Goal: Transaction & Acquisition: Purchase product/service

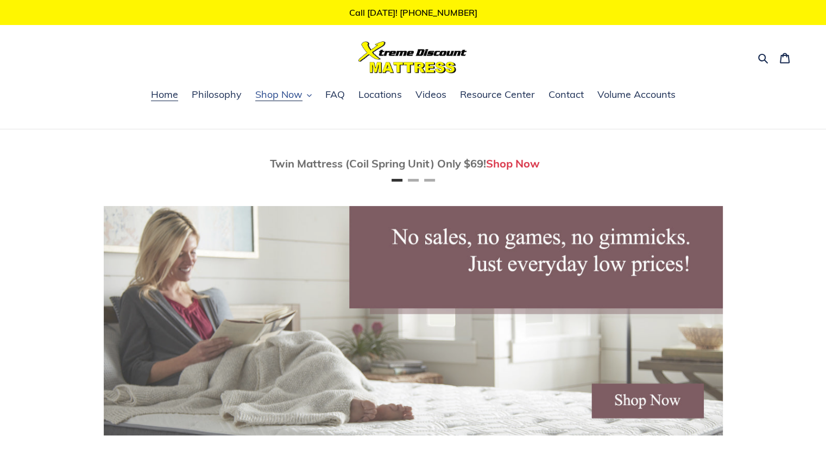
click at [284, 93] on span "Shop Now" at bounding box center [278, 94] width 47 height 13
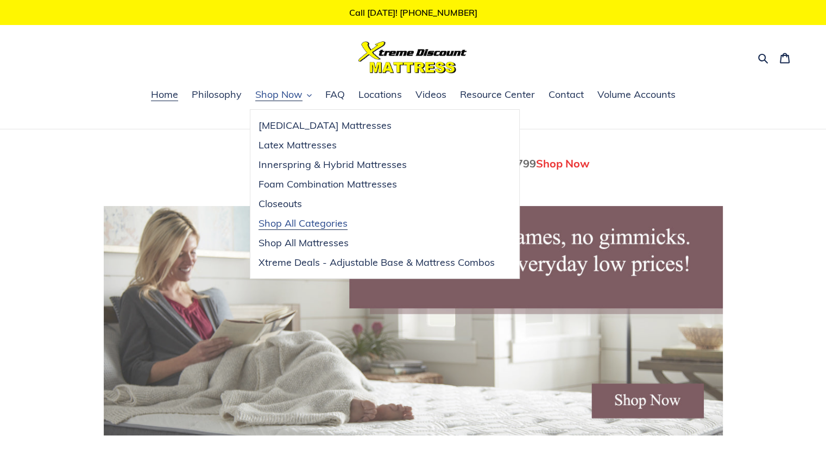
scroll to position [0, 619]
click at [280, 221] on span "Shop All Categories" at bounding box center [302, 223] width 89 height 13
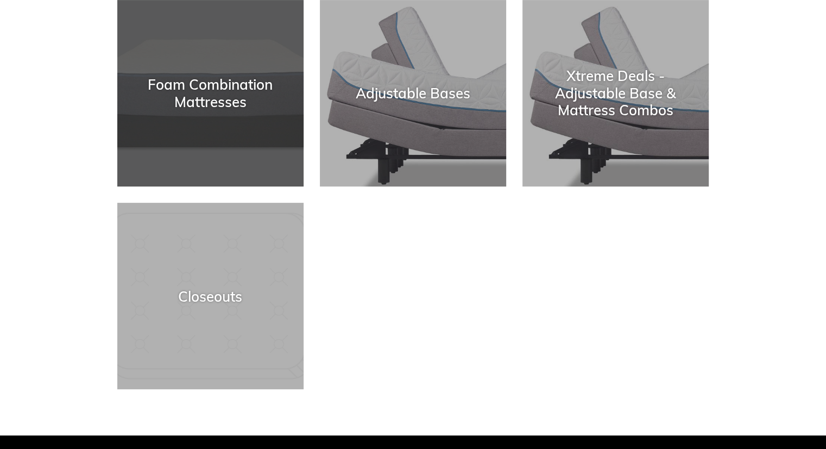
scroll to position [434, 0]
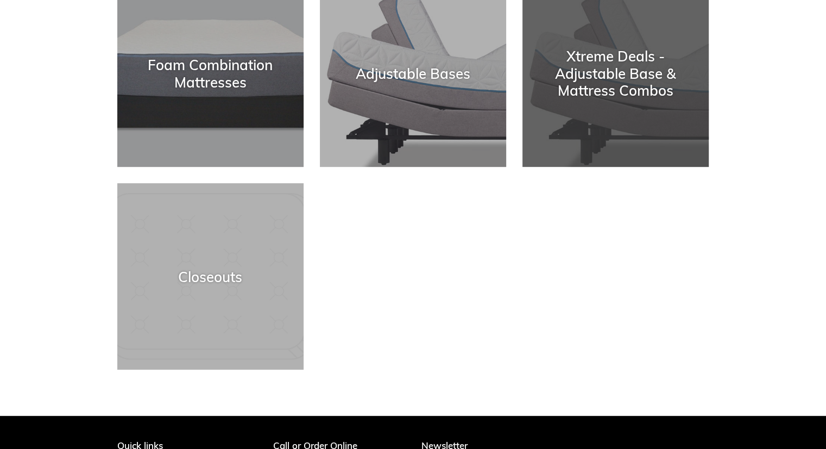
click at [591, 94] on div "Xtreme Deals - Adjustable Base & Mattress Combos" at bounding box center [615, 73] width 186 height 51
